Goal: Task Accomplishment & Management: Use online tool/utility

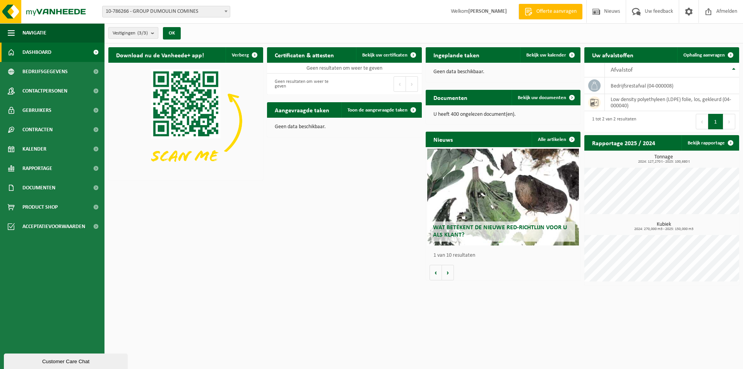
click at [154, 31] on b "submit" at bounding box center [154, 32] width 7 height 11
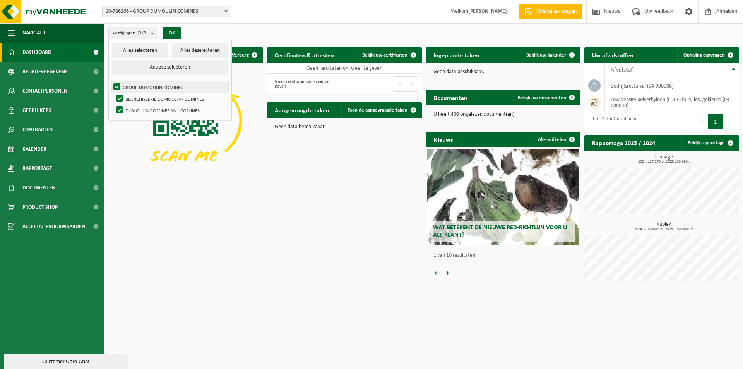
click at [116, 87] on label "GROUP DUMOULIN COMINES -" at bounding box center [170, 87] width 116 height 12
click at [111, 81] on input "GROUP DUMOULIN COMINES -" at bounding box center [110, 81] width 0 height 0
checkbox input "false"
click at [116, 96] on label "BLANCHISSERIE DUMOULIN - COMINES" at bounding box center [171, 99] width 114 height 12
click at [113, 93] on input "BLANCHISSERIE DUMOULIN - COMINES" at bounding box center [113, 92] width 0 height 0
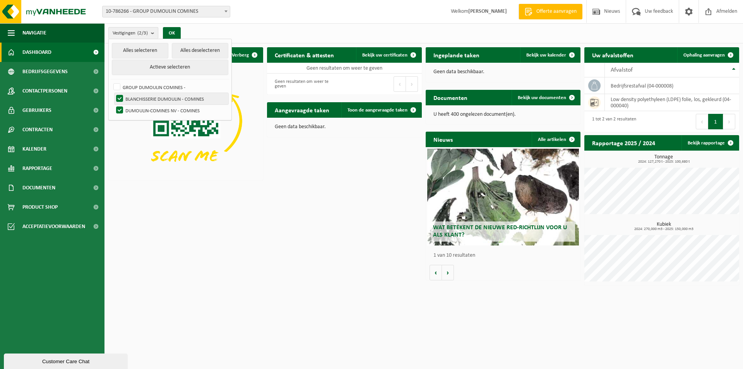
checkbox input "false"
click at [168, 169] on img at bounding box center [185, 121] width 155 height 116
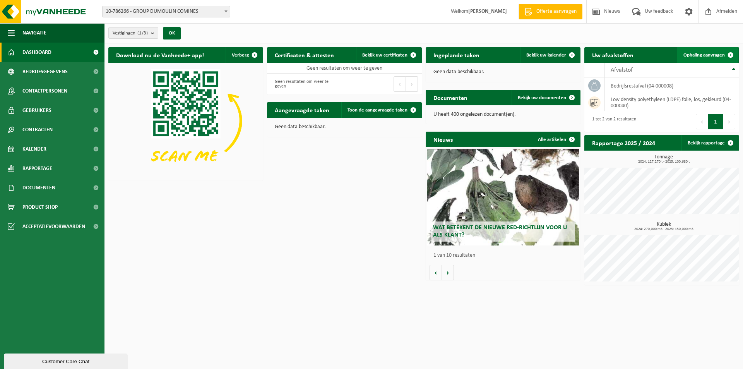
click at [705, 55] on span "Ophaling aanvragen" at bounding box center [703, 55] width 41 height 5
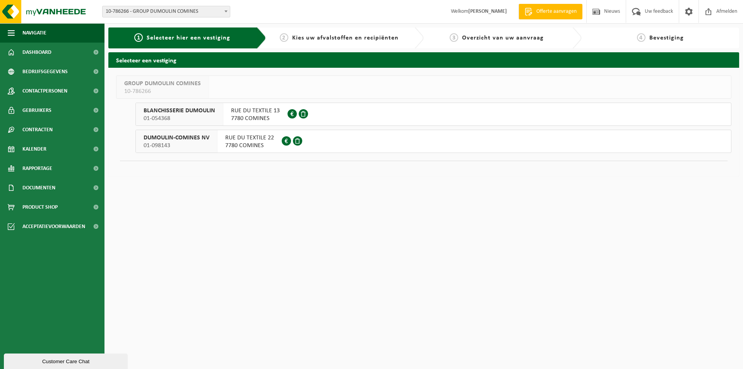
click at [153, 139] on span "DUMOULIN-COMINES NV" at bounding box center [177, 138] width 66 height 8
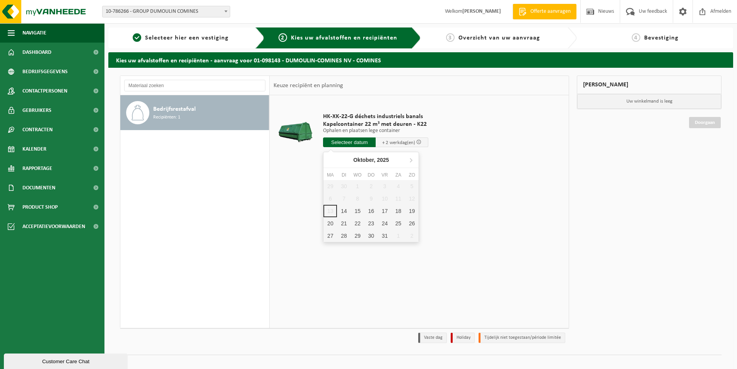
click at [346, 142] on input "text" at bounding box center [349, 142] width 53 height 10
click at [344, 212] on div "14" at bounding box center [344, 211] width 14 height 12
type input "Van 2025-10-14"
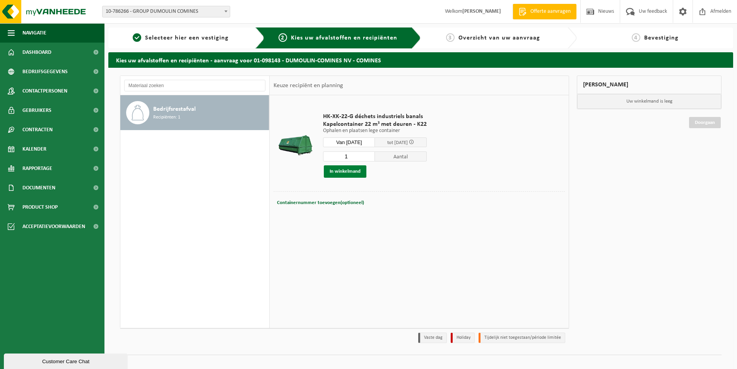
click at [347, 172] on button "In winkelmand" at bounding box center [345, 171] width 43 height 12
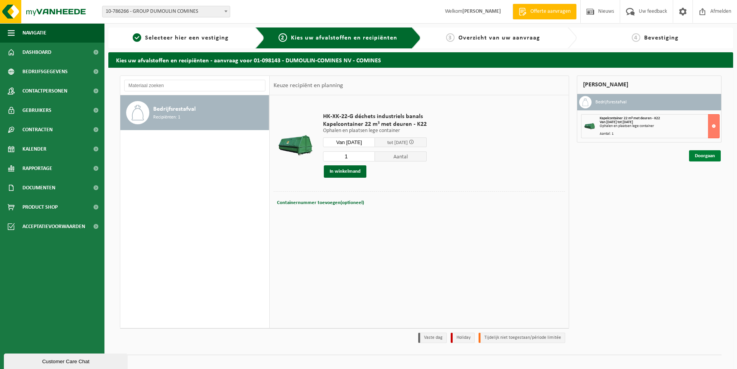
click at [707, 155] on link "Doorgaan" at bounding box center [705, 155] width 32 height 11
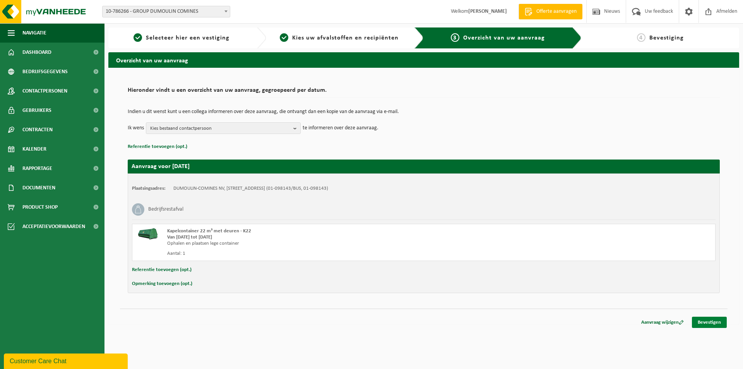
click at [707, 322] on link "Bevestigen" at bounding box center [709, 321] width 35 height 11
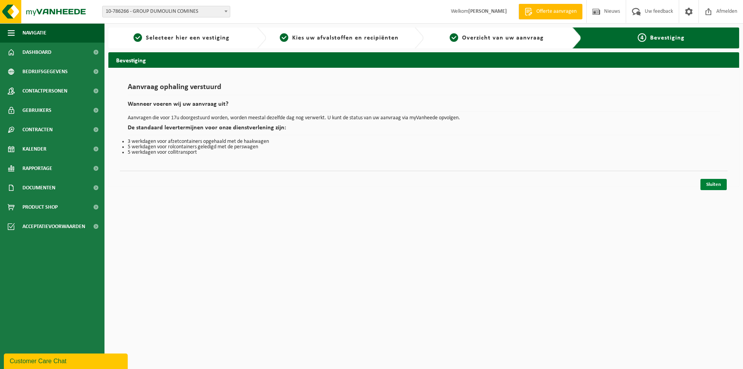
click at [711, 185] on link "Sluiten" at bounding box center [713, 184] width 26 height 11
